Goal: Task Accomplishment & Management: Manage account settings

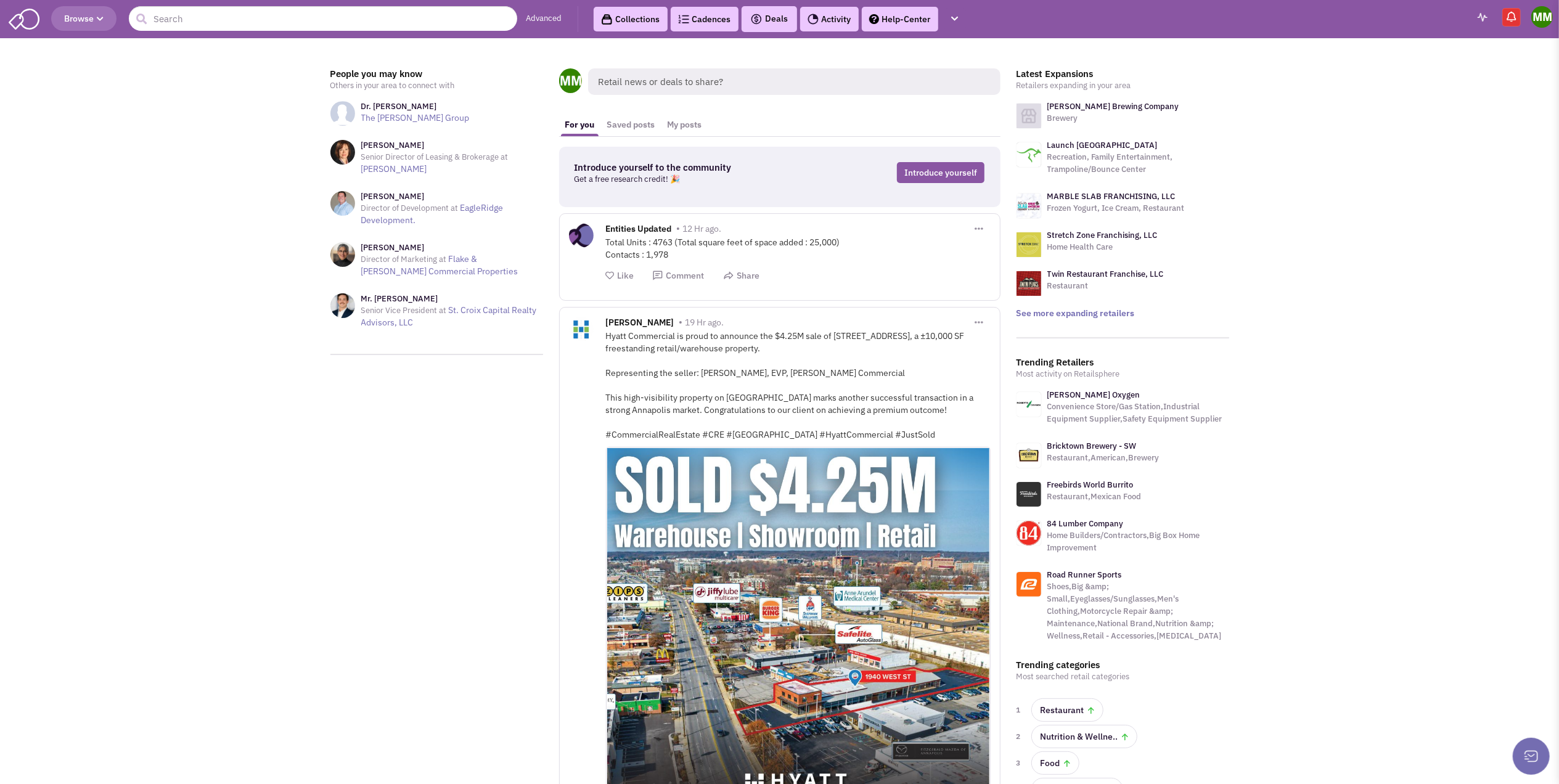
click at [715, 30] on link "Cadences 0" at bounding box center [704, 18] width 68 height 24
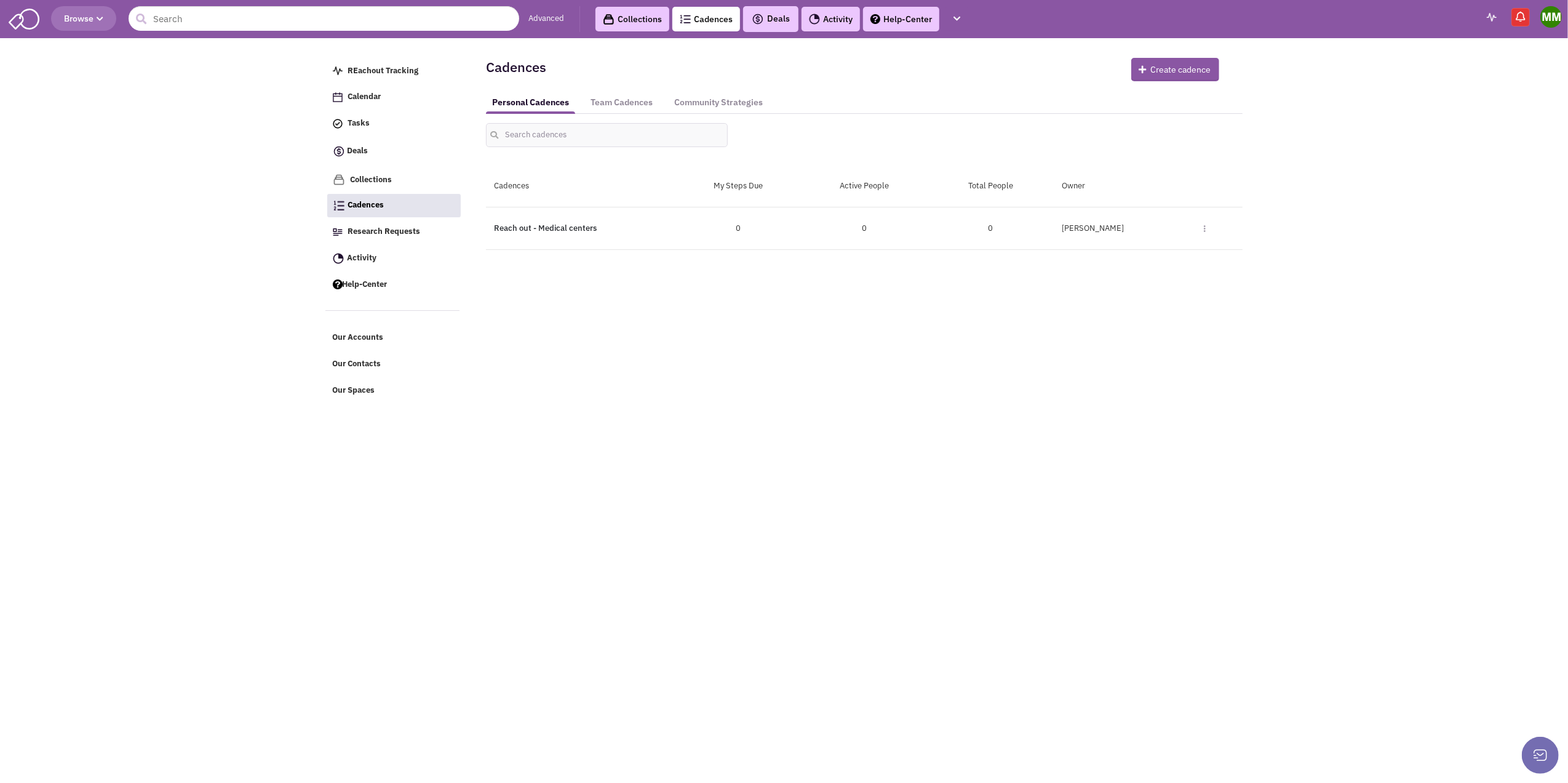
click at [583, 230] on link "Reach out - Medical centers" at bounding box center [546, 228] width 102 height 11
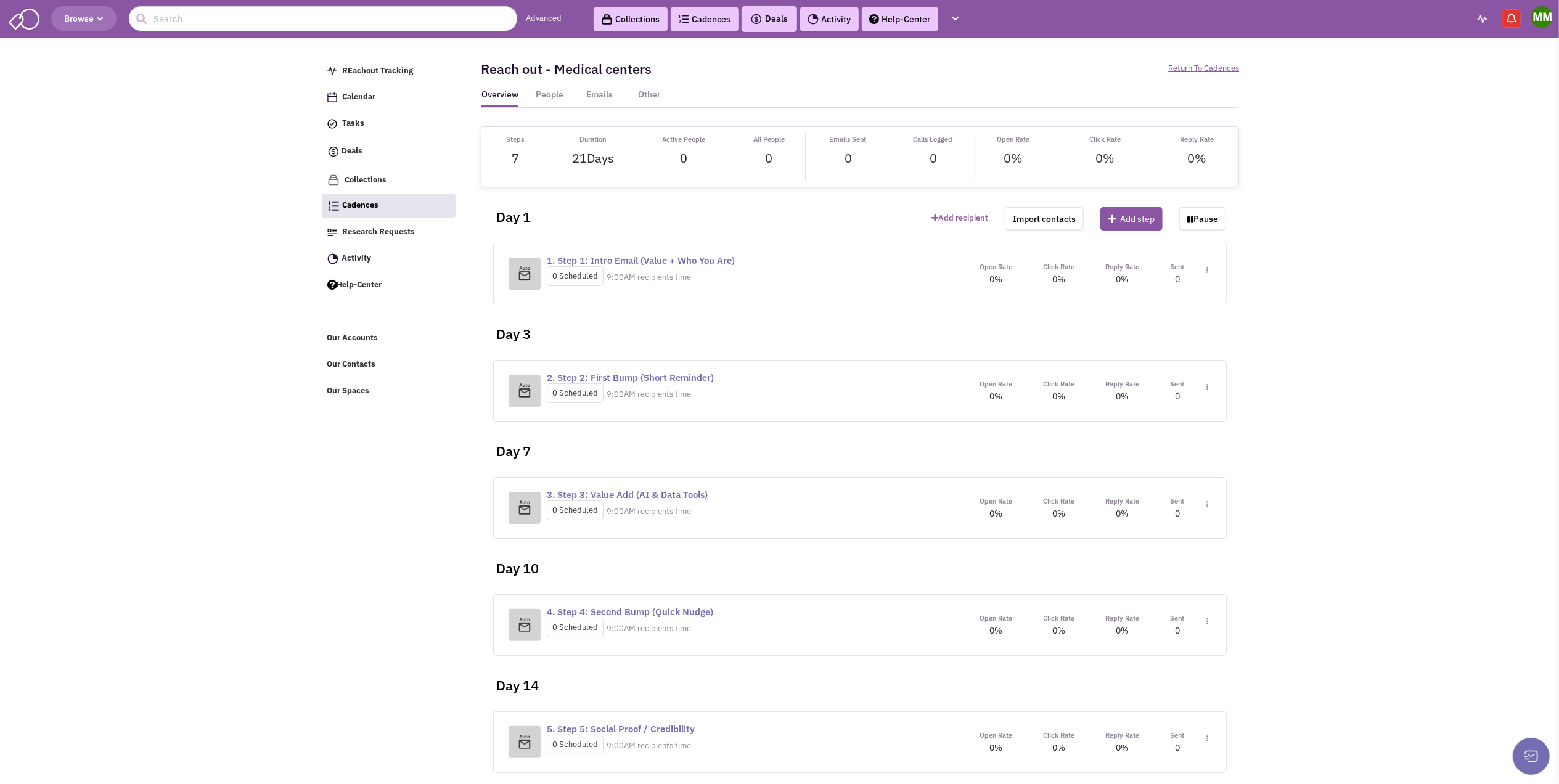
click at [1203, 271] on span "Toggle Dropdown" at bounding box center [1204, 276] width 7 height 23
click at [1171, 324] on link "Edit content" at bounding box center [1170, 326] width 98 height 22
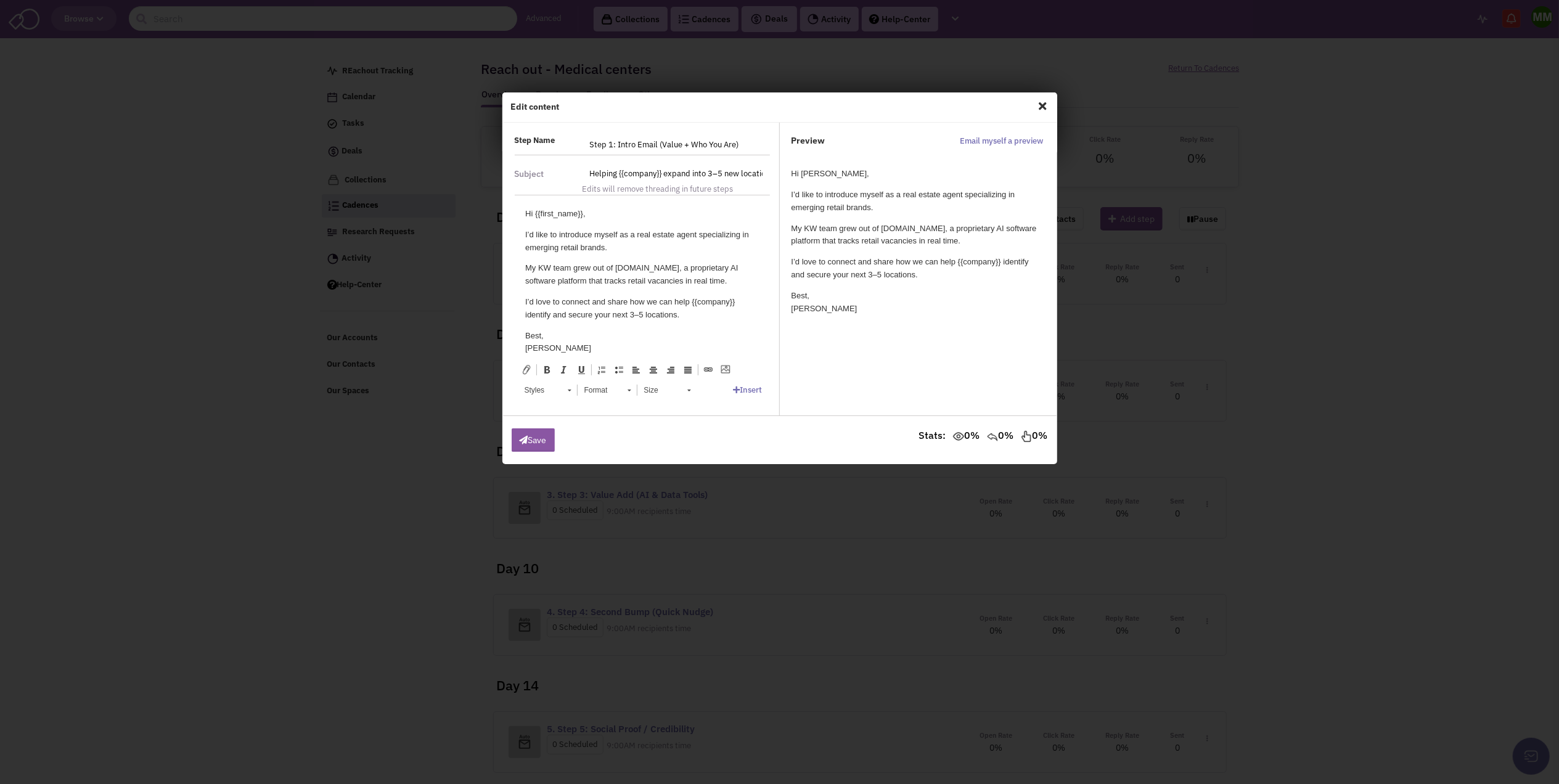
click at [631, 218] on p "Hi {{first_name}}," at bounding box center [641, 214] width 234 height 13
click at [628, 249] on p "I’d like to introduce myself as a real estate agent specializing in emerging re…" at bounding box center [641, 241] width 234 height 26
click at [695, 269] on p "My KW team grew out of RetailSphere.com, a proprietary AI software platform tha…" at bounding box center [641, 275] width 234 height 26
click at [569, 334] on p "Best, Mike" at bounding box center [641, 342] width 234 height 26
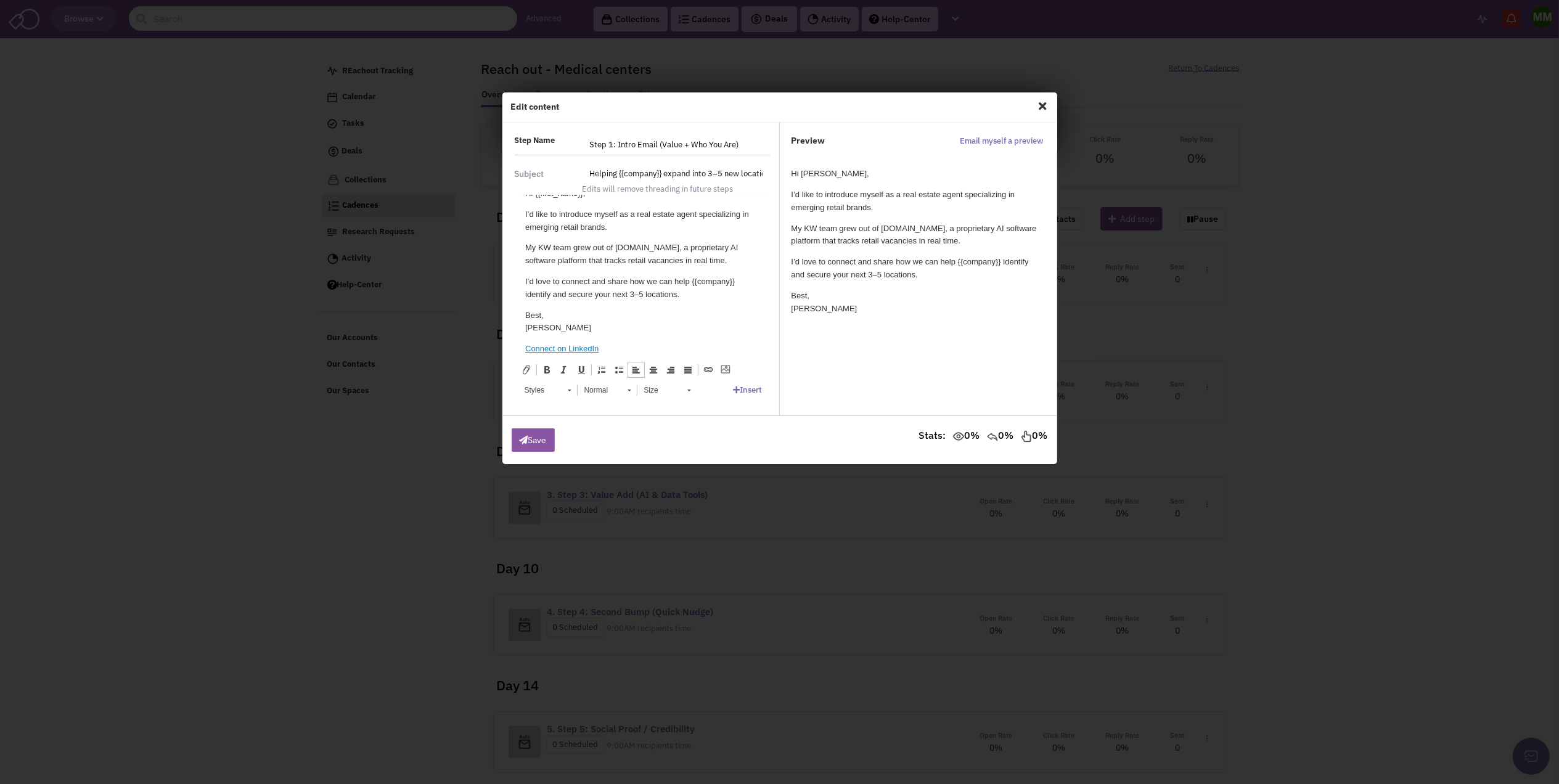
scroll to position [31, 0]
click at [1043, 109] on span "Close" at bounding box center [1043, 105] width 16 height 19
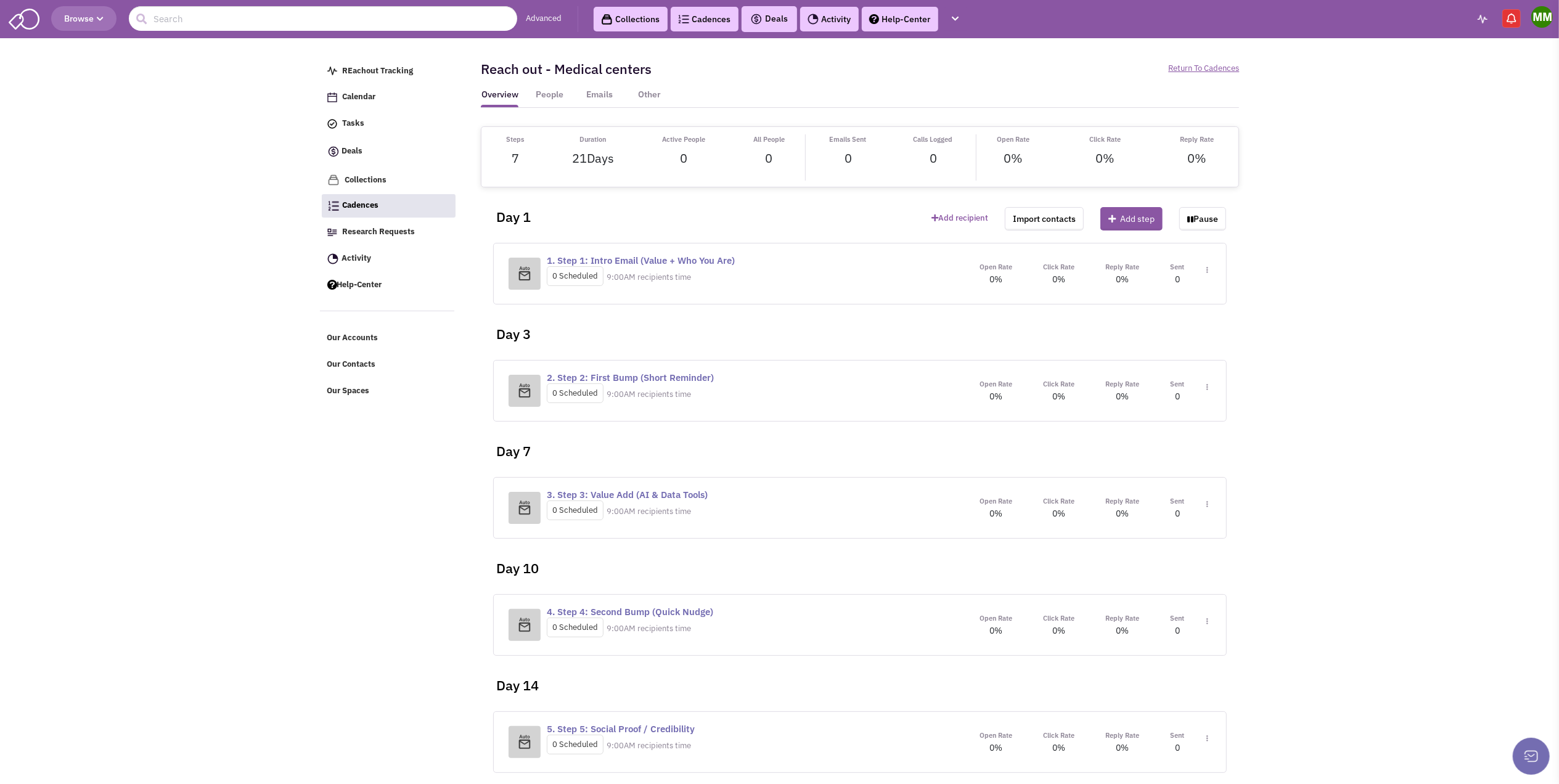
scroll to position [0, 0]
